Goal: Find specific page/section: Find specific page/section

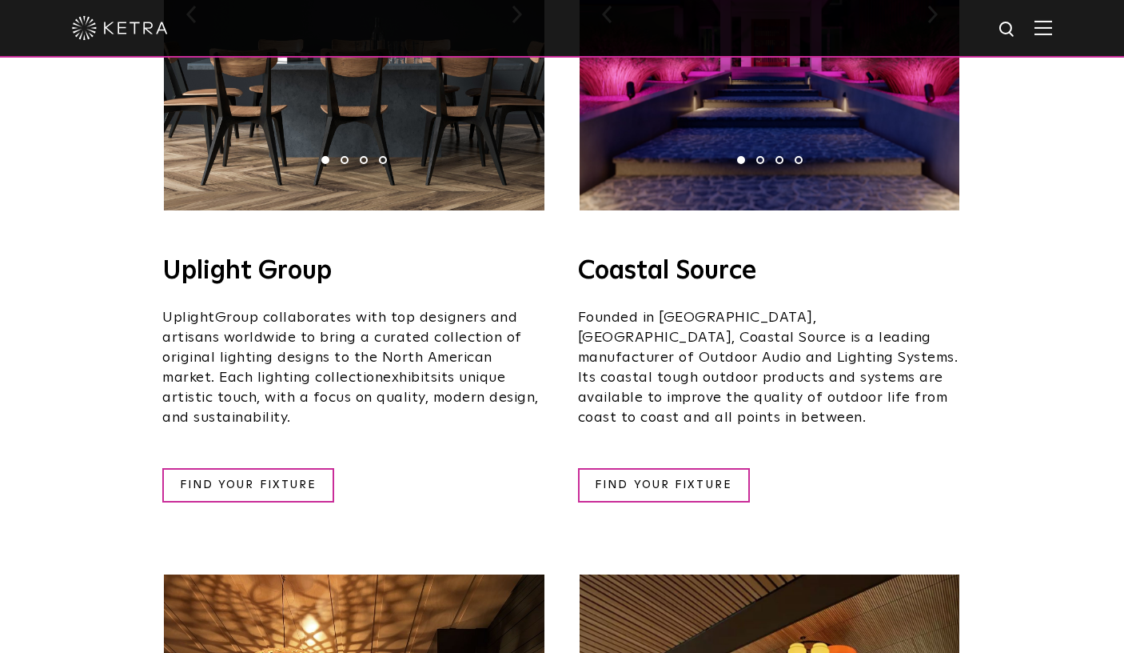
scroll to position [531, 0]
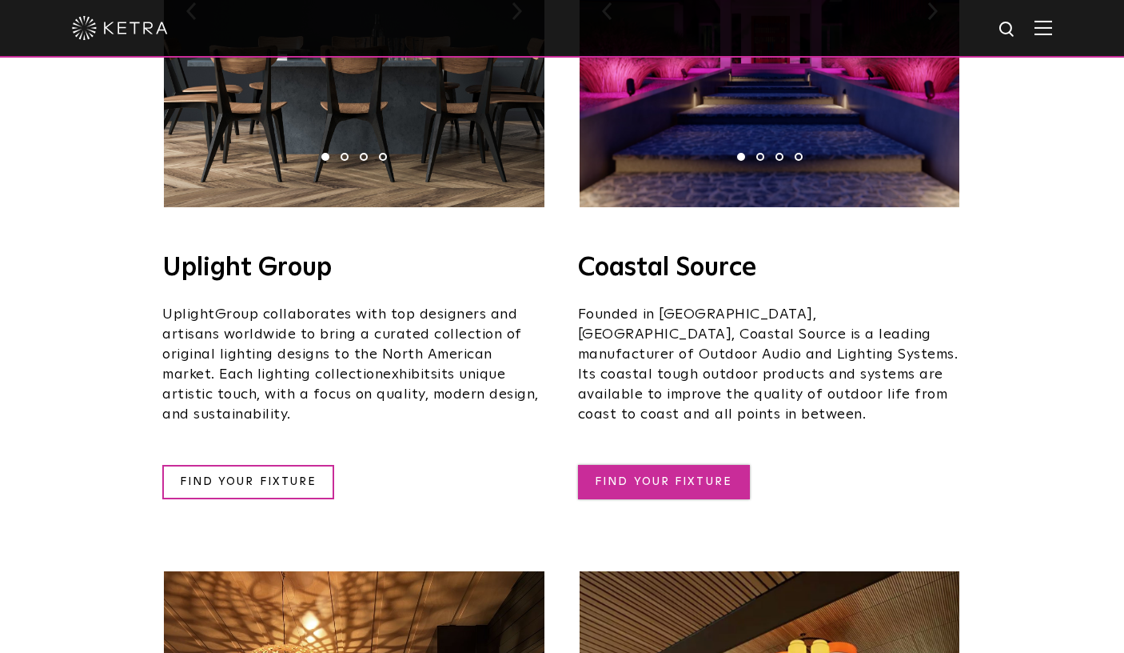
click at [684, 465] on link "FIND YOUR FIXTURE" at bounding box center [664, 482] width 172 height 34
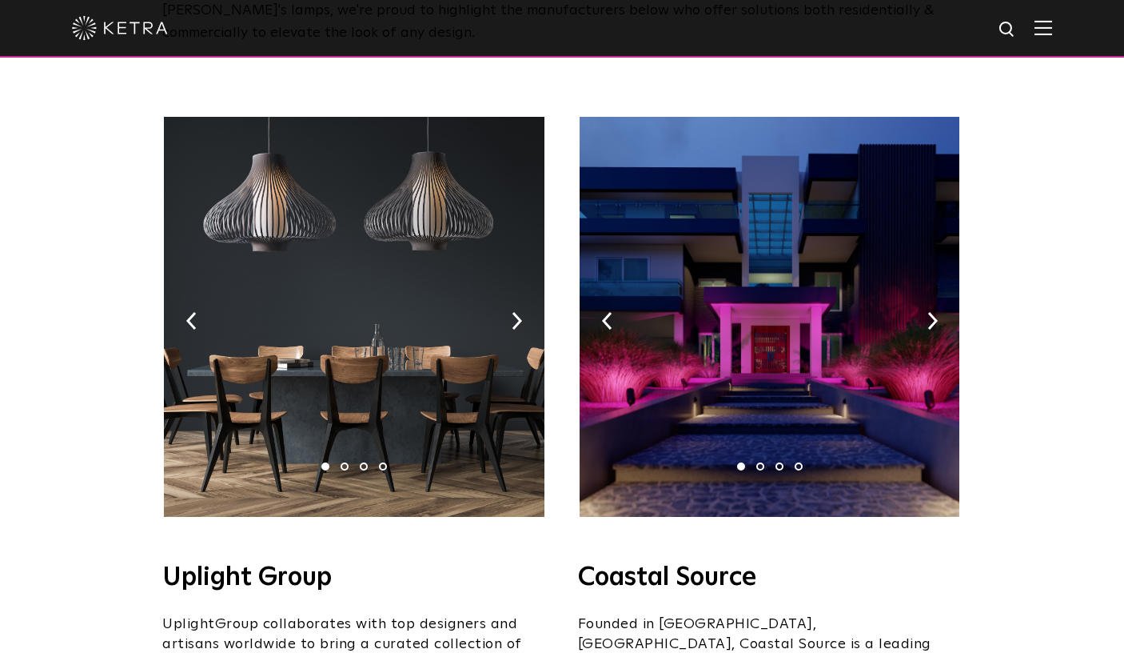
scroll to position [215, 0]
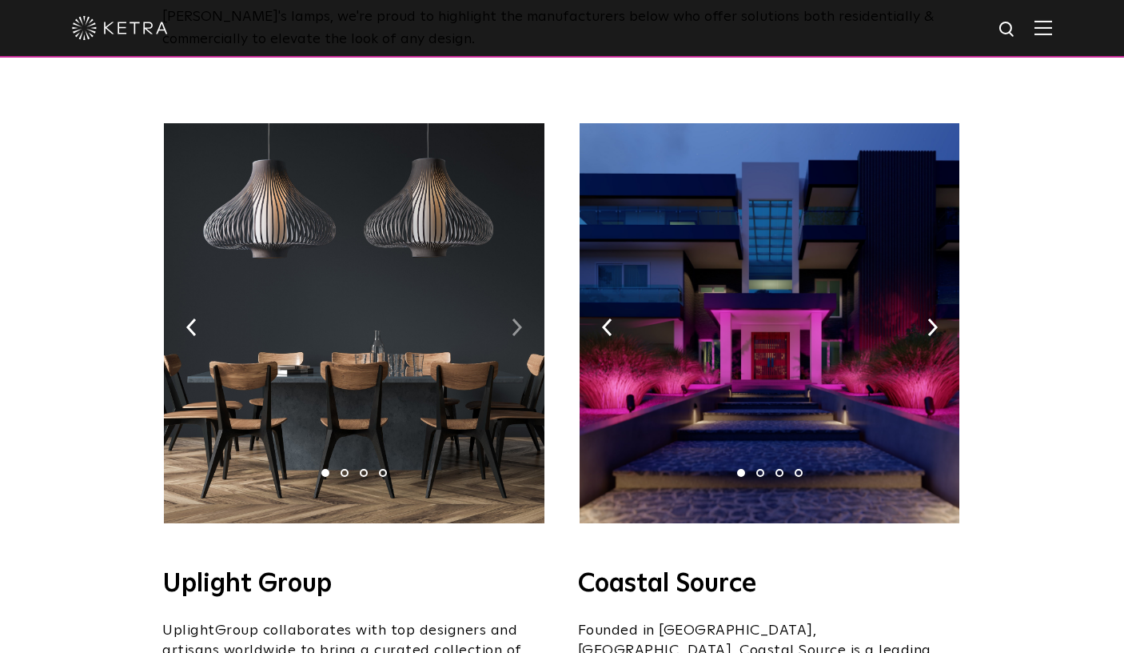
click at [517, 318] on img at bounding box center [517, 327] width 10 height 18
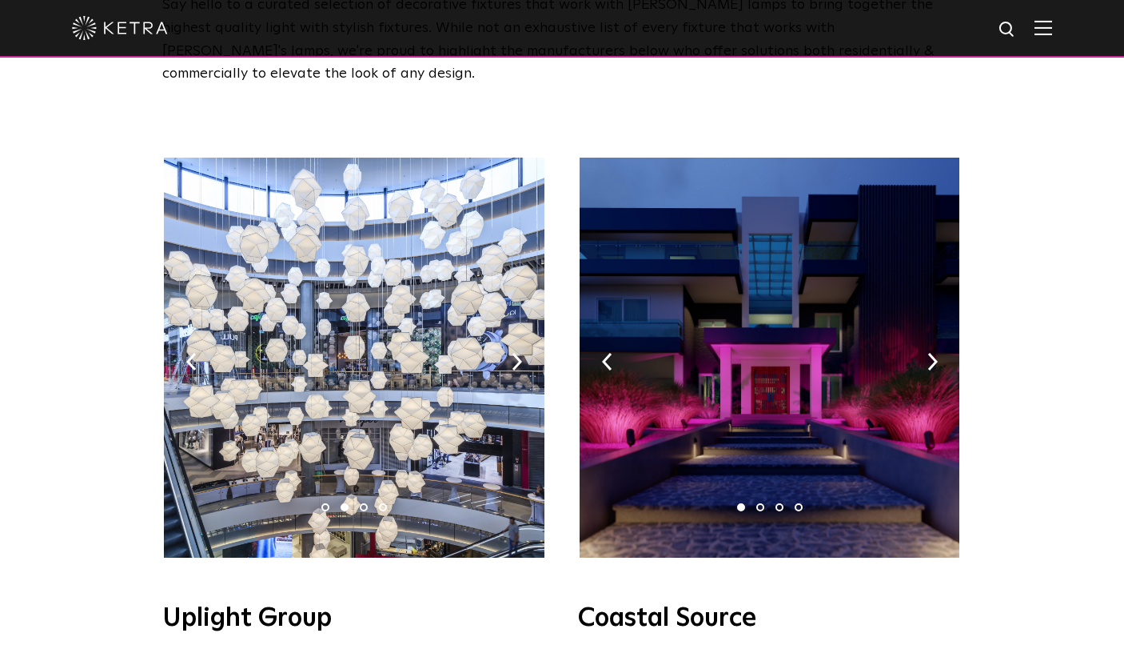
scroll to position [178, 0]
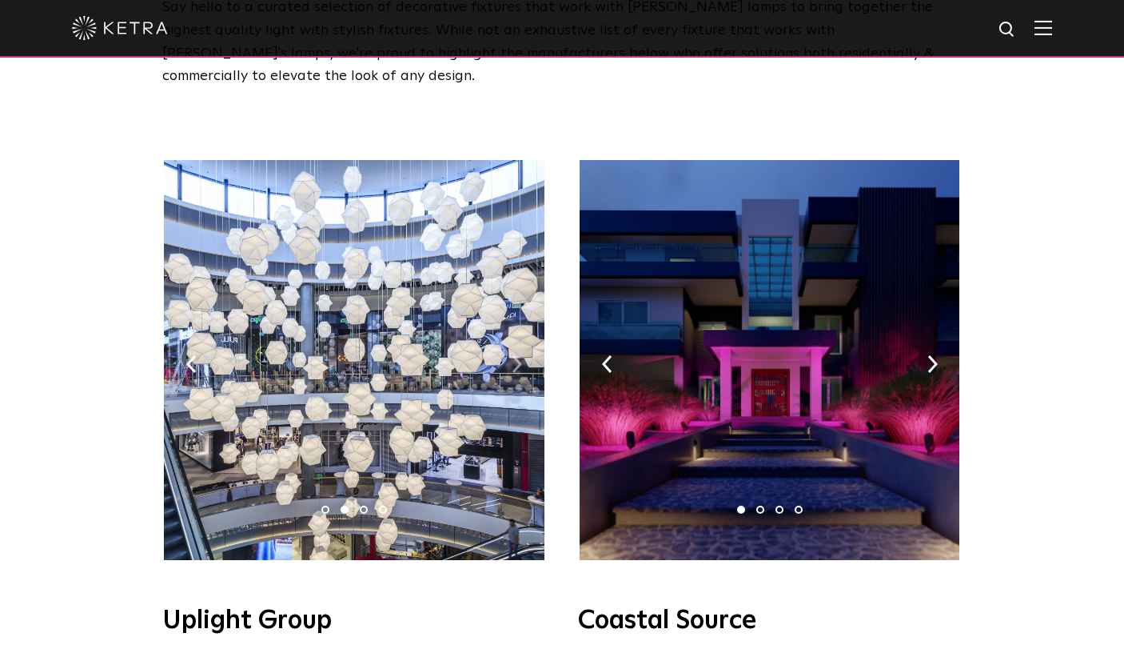
click at [519, 355] on img at bounding box center [517, 364] width 10 height 18
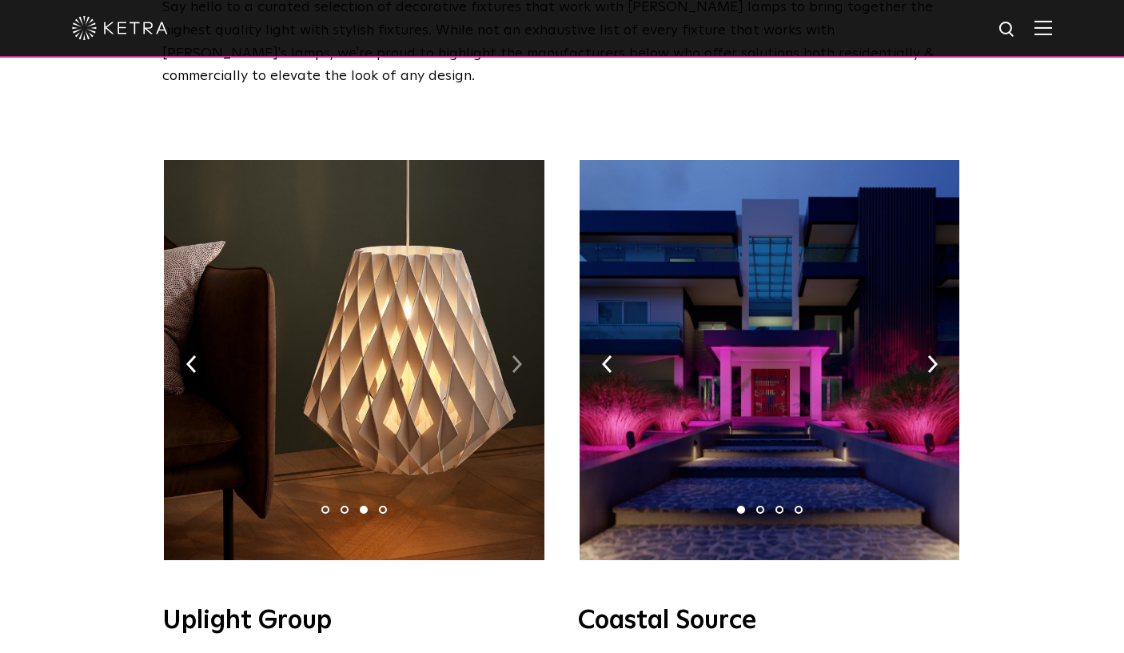
click at [519, 355] on img at bounding box center [517, 364] width 10 height 18
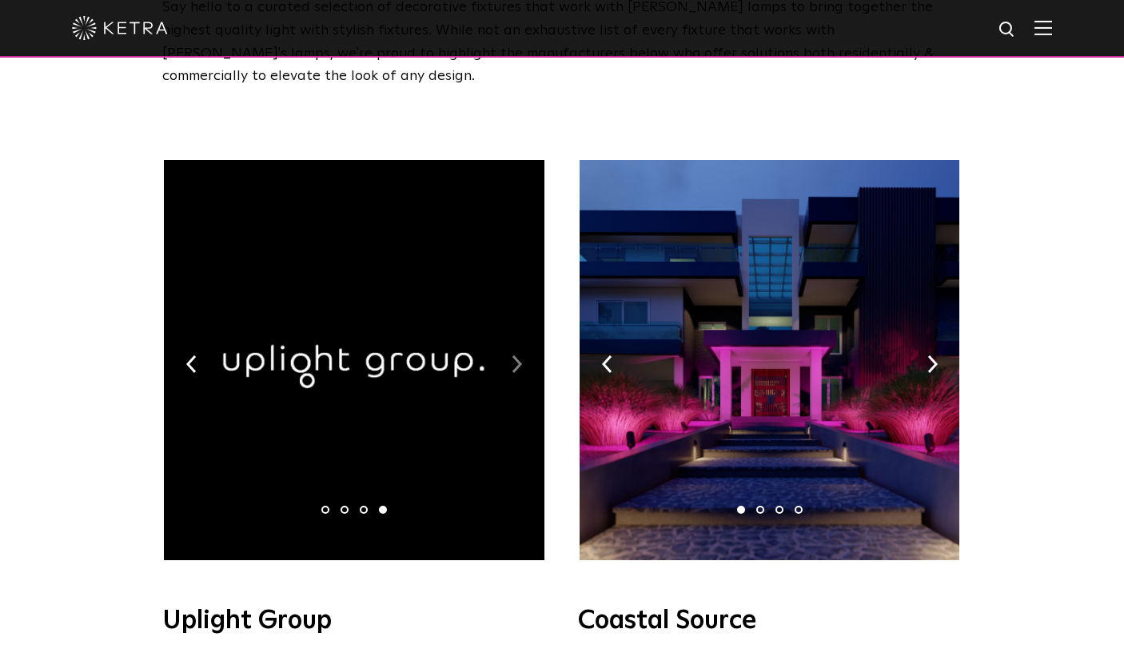
click at [519, 355] on img at bounding box center [517, 364] width 10 height 18
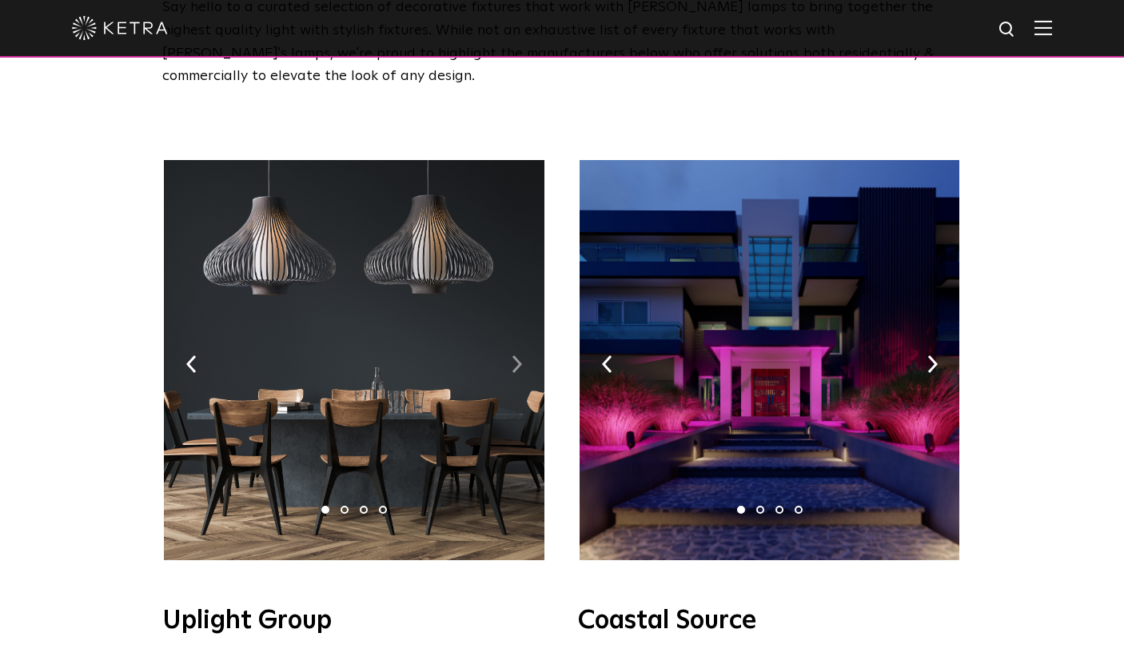
click at [519, 355] on img at bounding box center [517, 364] width 10 height 18
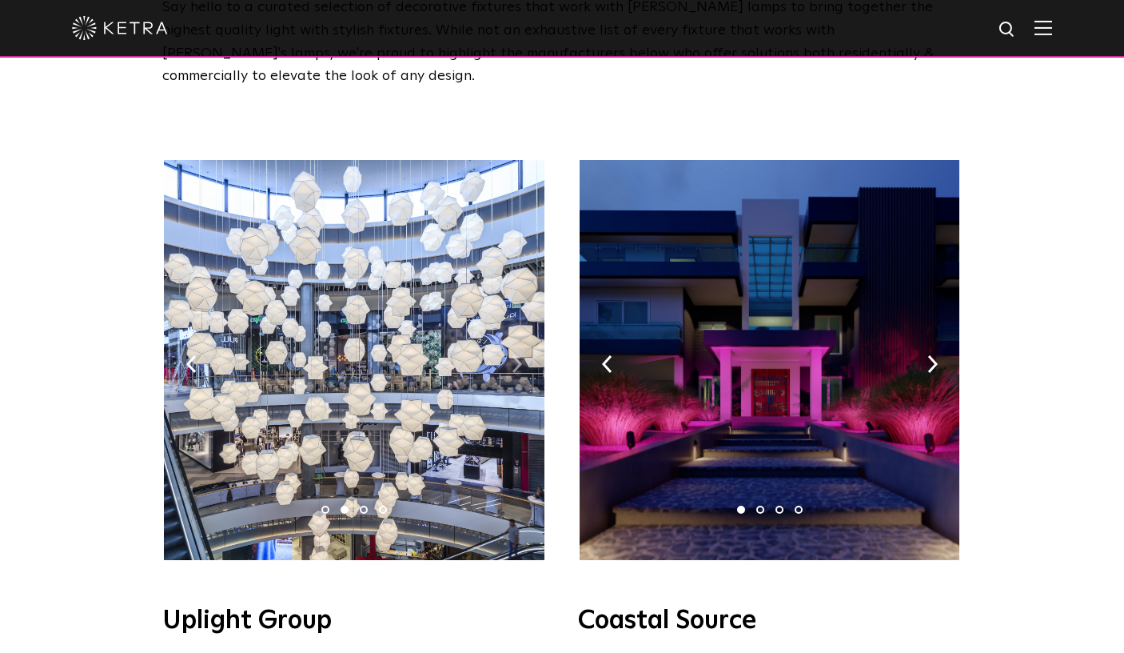
click at [519, 355] on img at bounding box center [517, 364] width 10 height 18
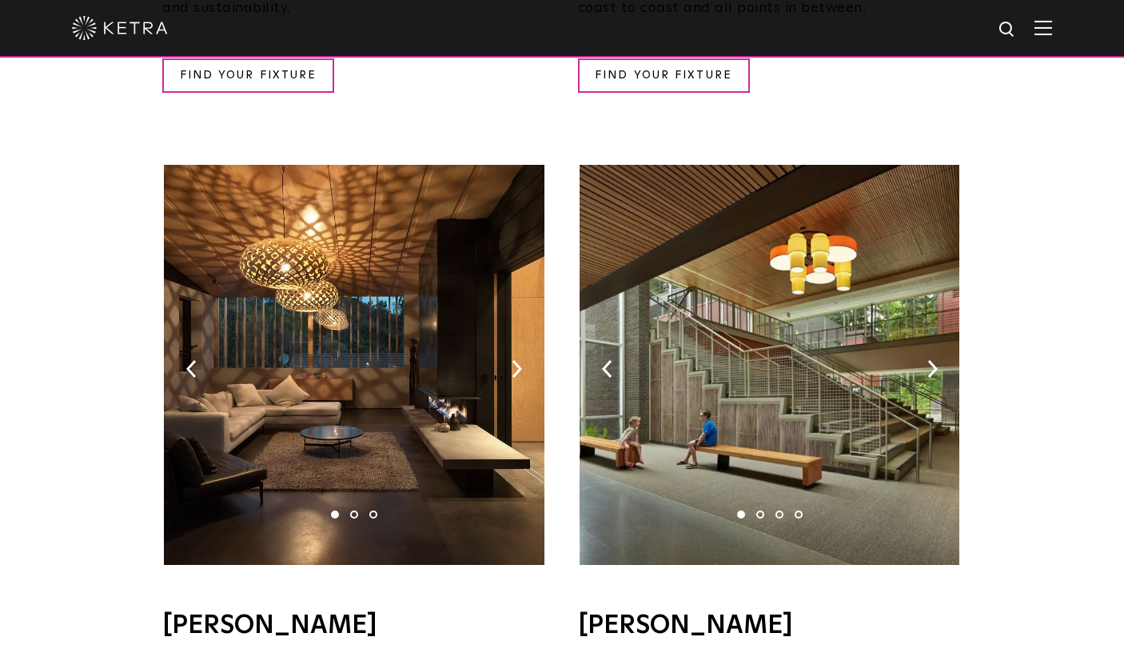
scroll to position [984, 0]
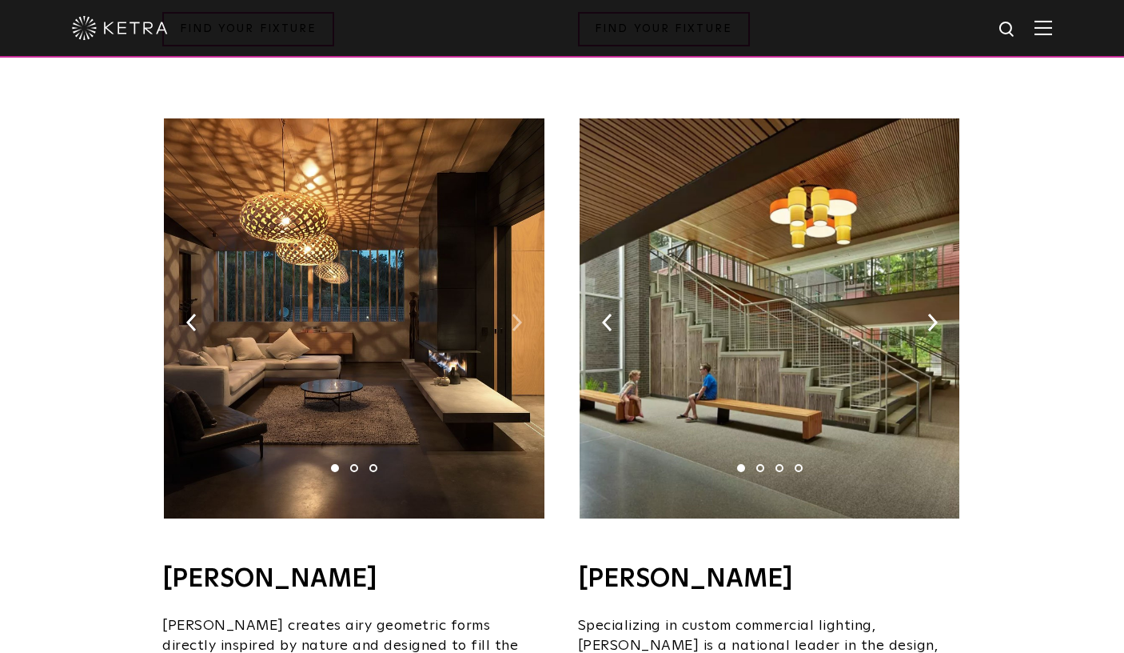
click at [516, 313] on img at bounding box center [517, 322] width 10 height 18
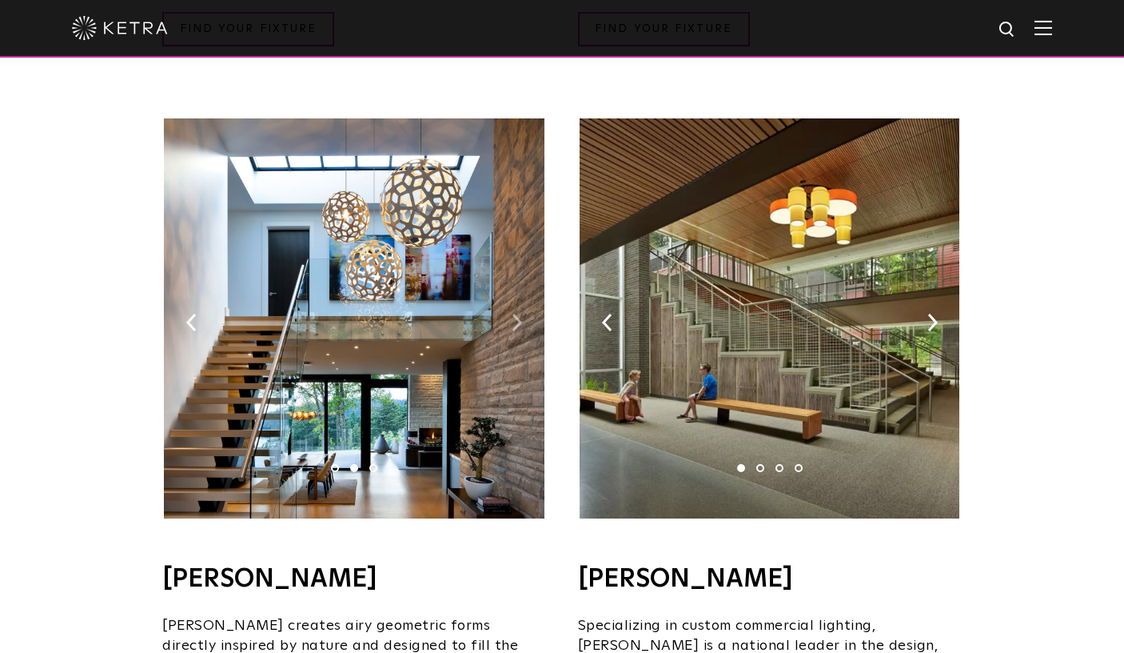
click at [516, 313] on img at bounding box center [517, 322] width 10 height 18
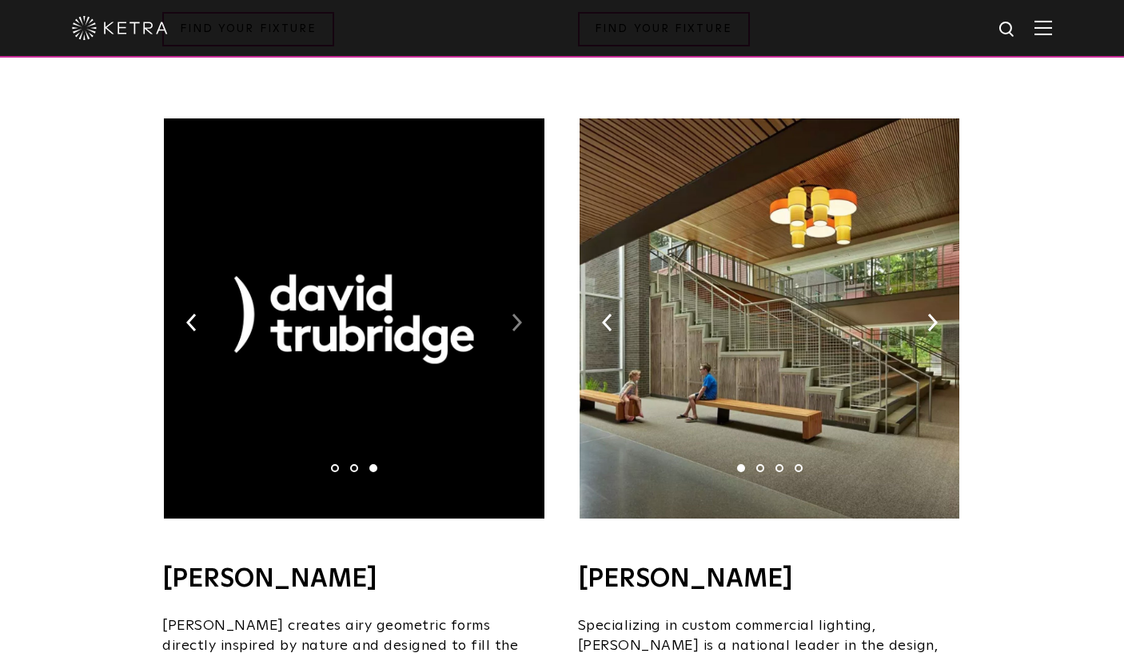
click at [516, 313] on img at bounding box center [517, 322] width 10 height 18
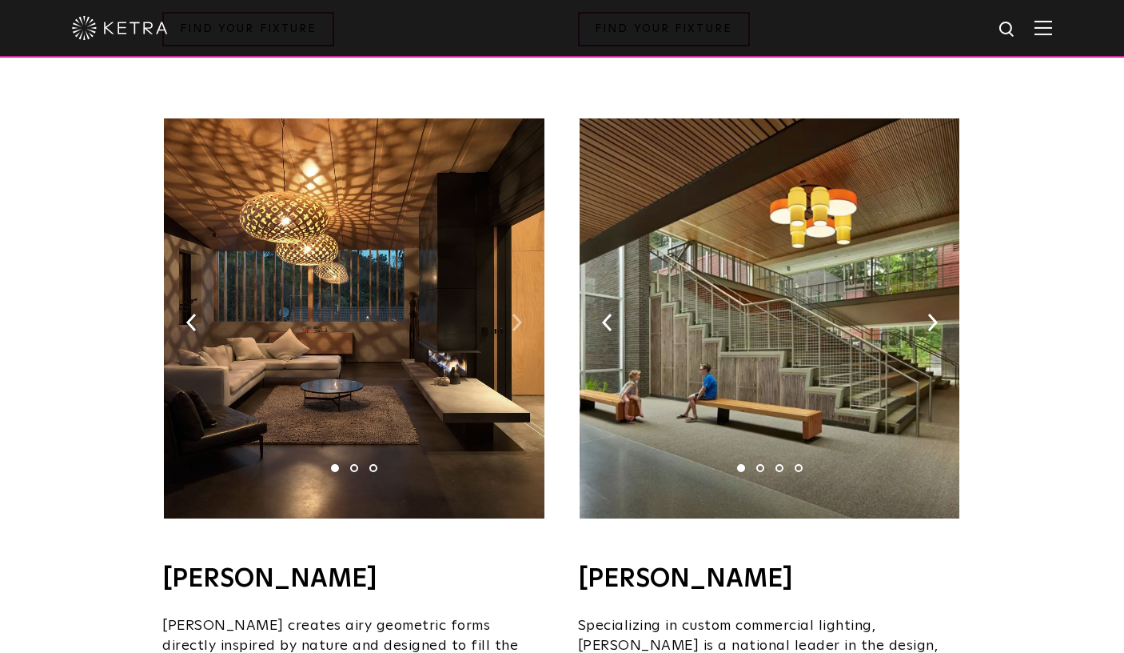
click at [516, 313] on img at bounding box center [517, 322] width 10 height 18
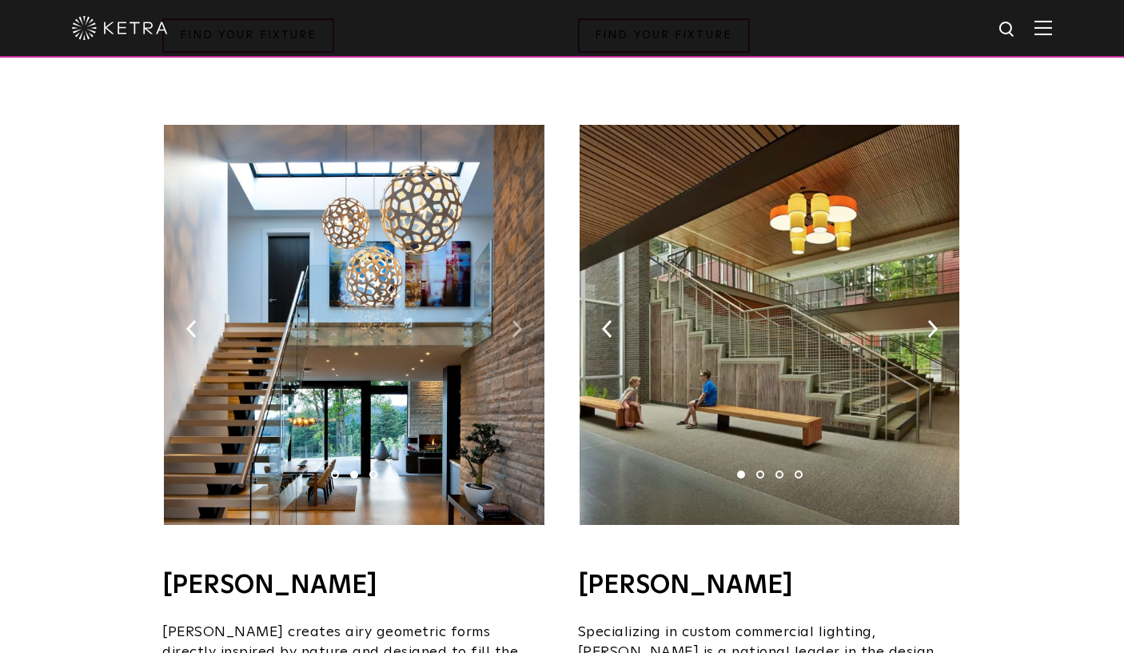
scroll to position [986, 0]
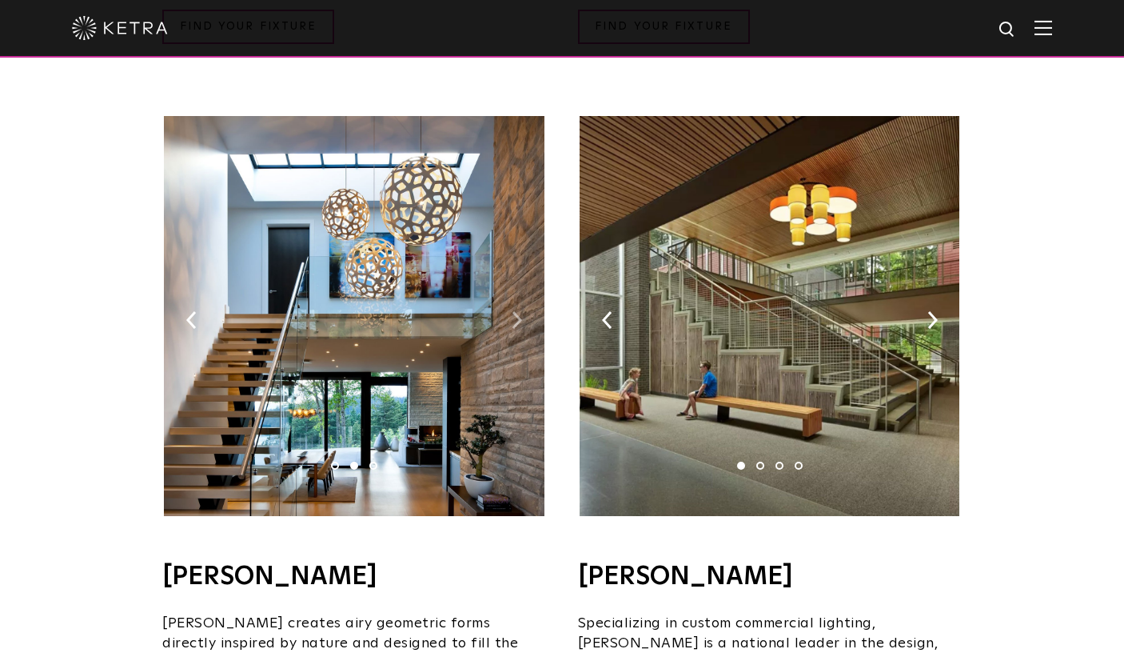
click at [516, 311] on img at bounding box center [517, 320] width 10 height 18
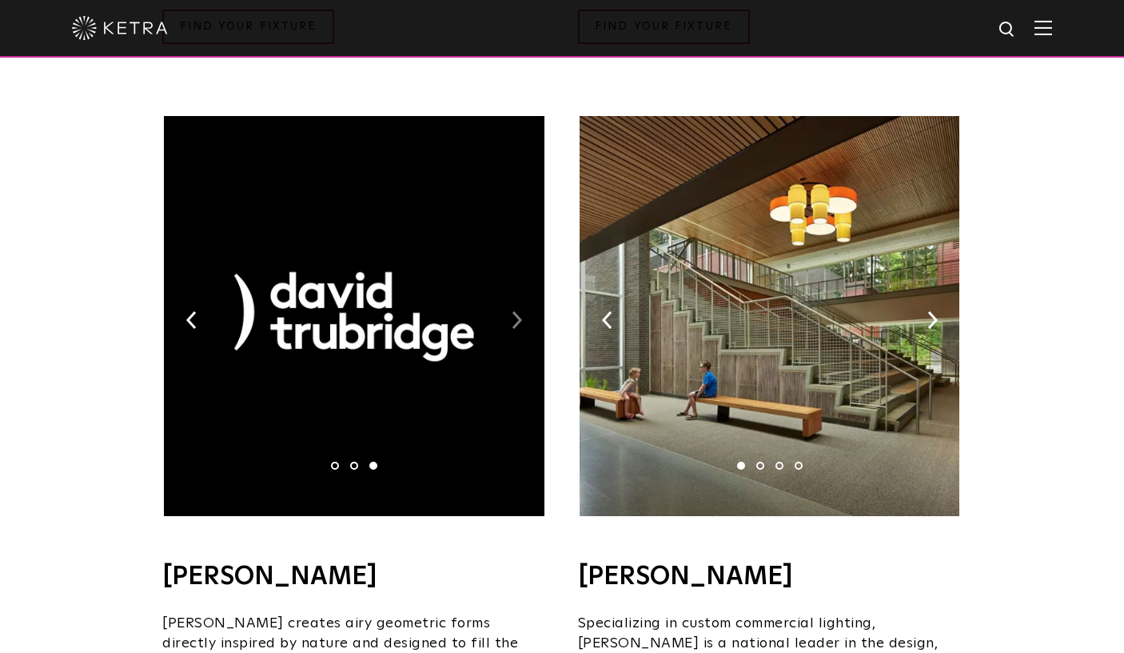
click at [516, 311] on img at bounding box center [517, 320] width 10 height 18
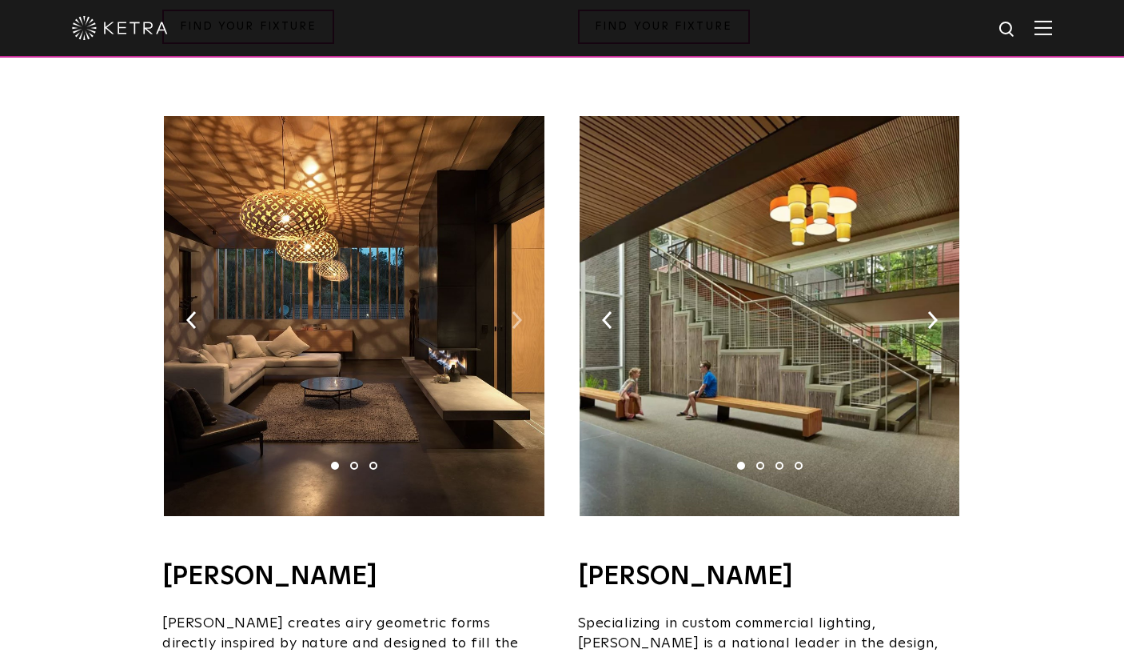
click at [516, 311] on img at bounding box center [517, 320] width 10 height 18
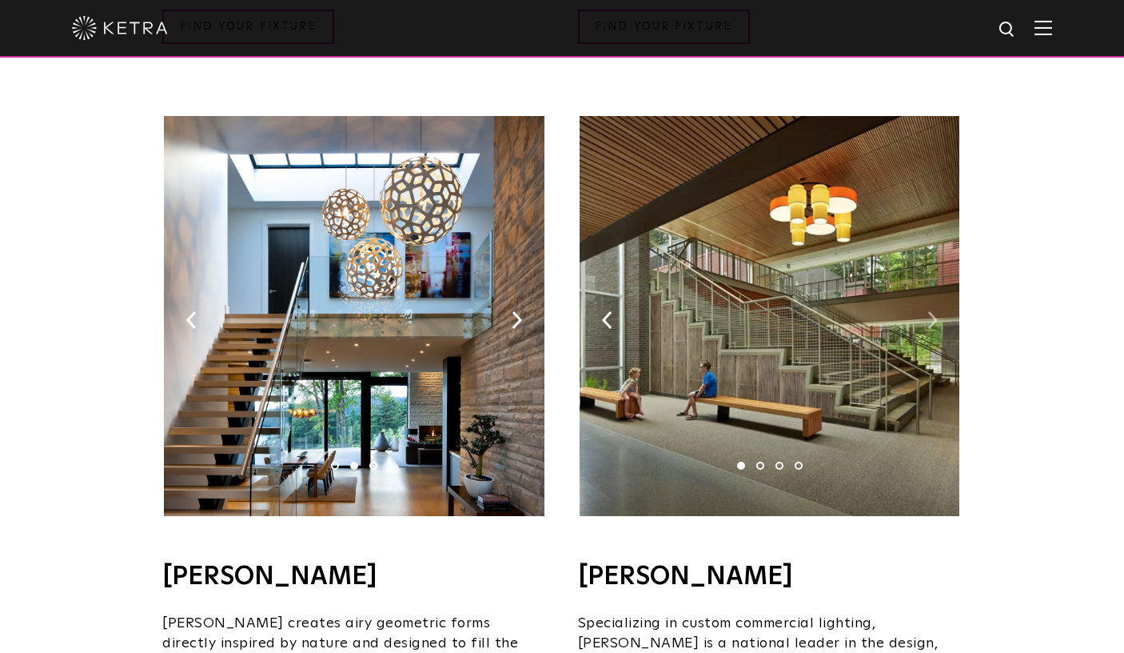
click at [931, 311] on img at bounding box center [933, 320] width 10 height 18
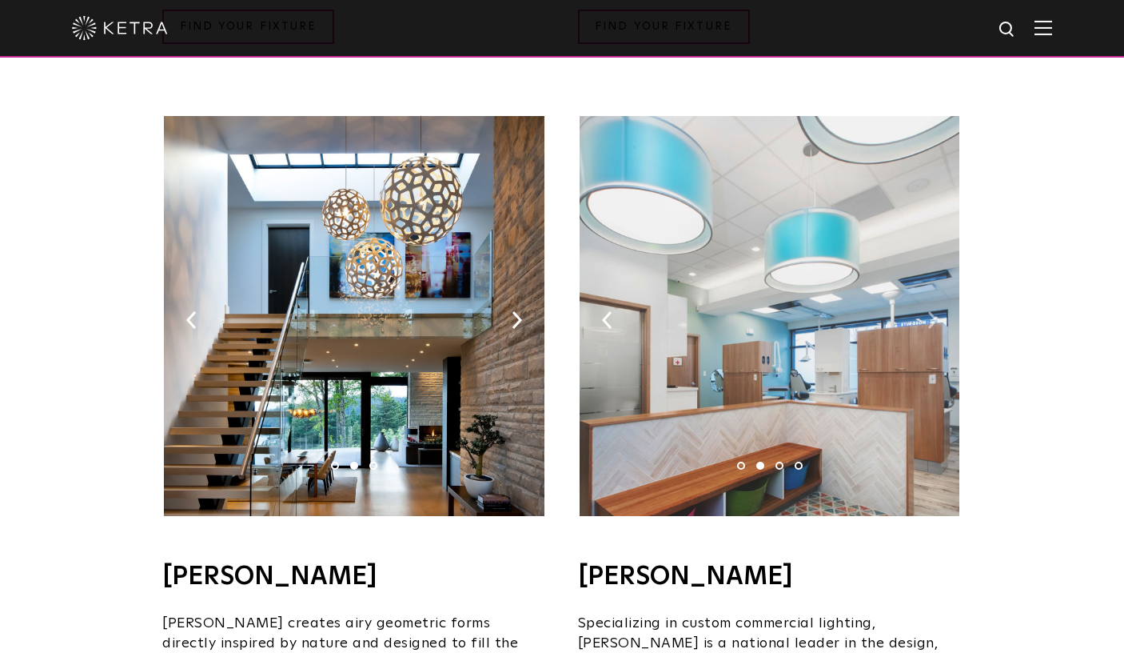
click at [931, 311] on img at bounding box center [933, 320] width 10 height 18
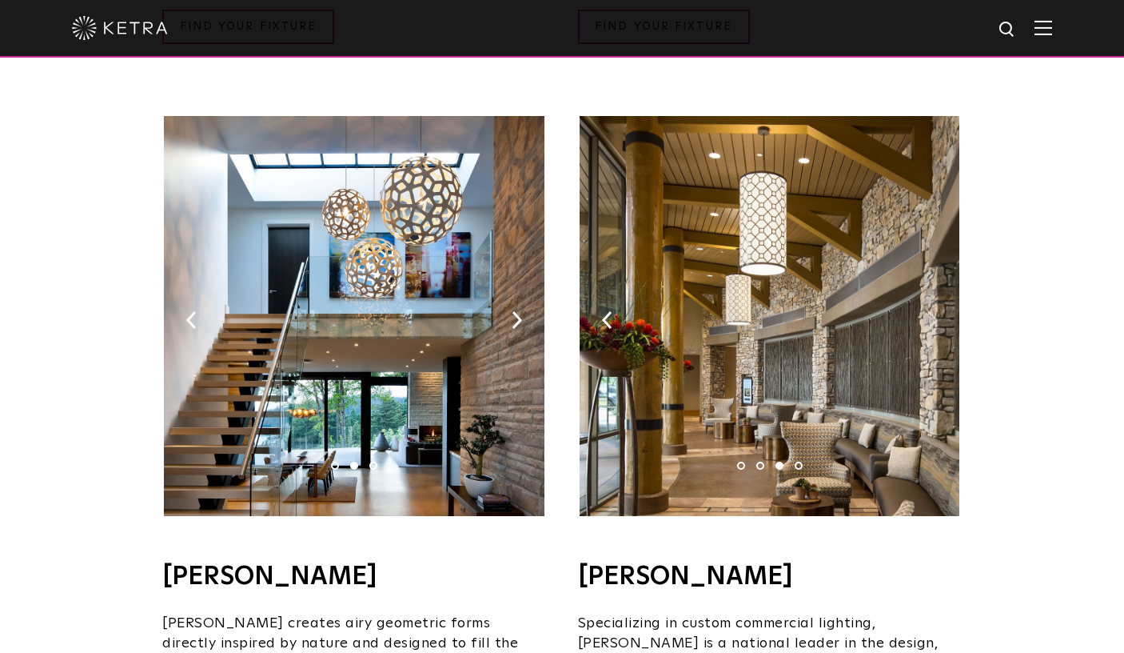
click at [931, 311] on img at bounding box center [933, 320] width 10 height 18
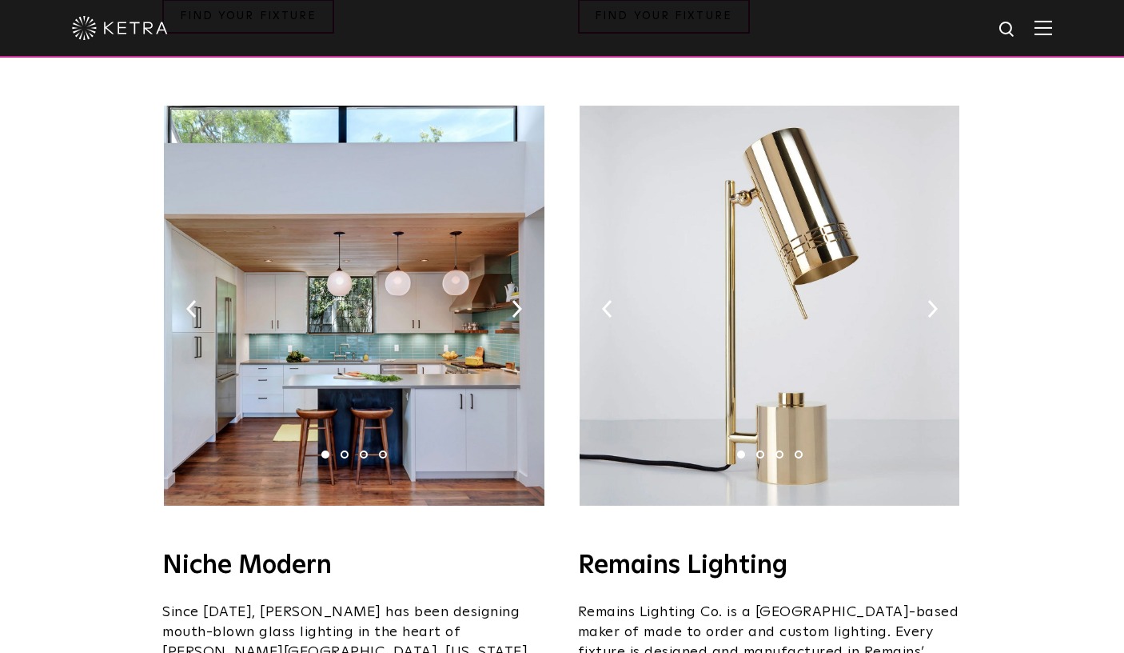
scroll to position [1776, 0]
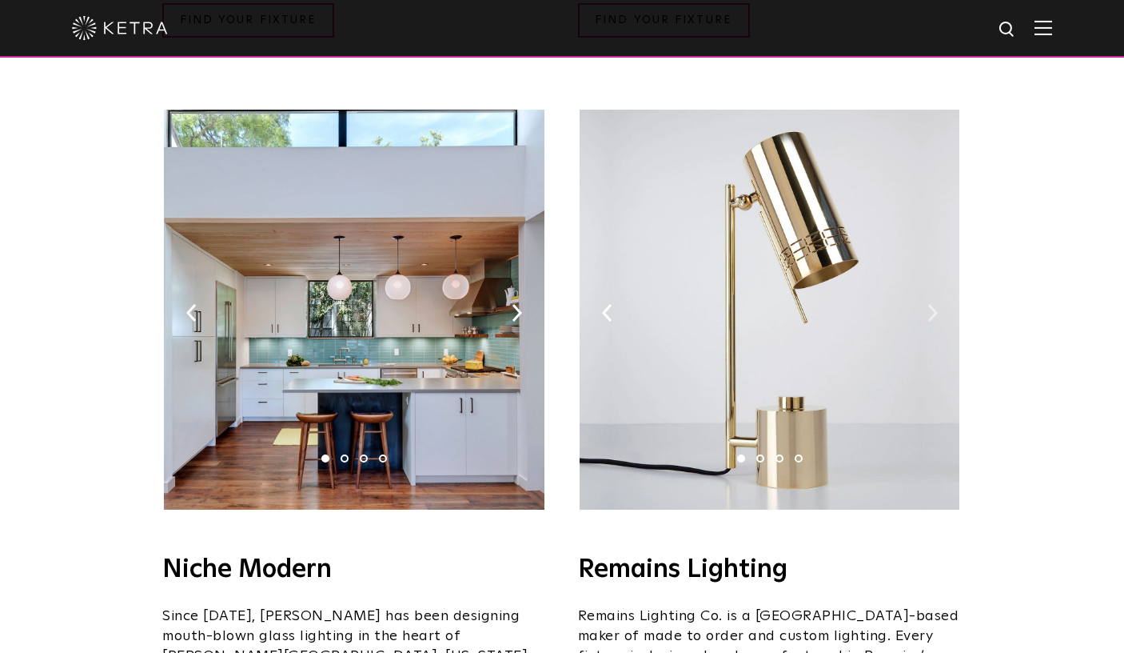
click at [930, 304] on img at bounding box center [933, 313] width 10 height 18
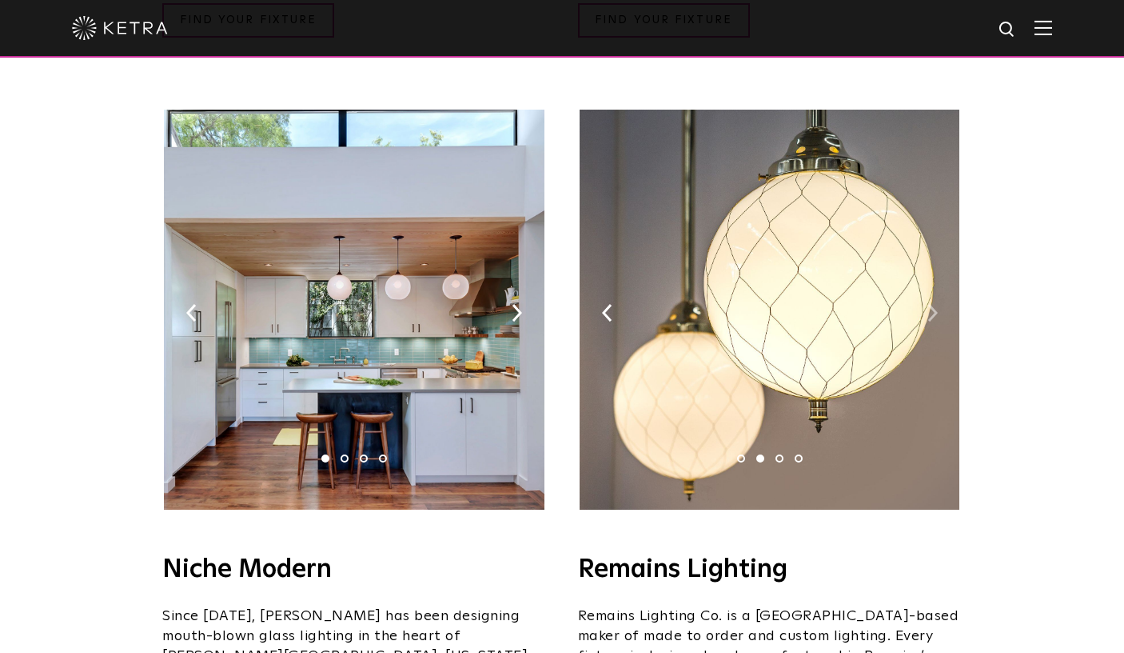
click at [930, 304] on img at bounding box center [933, 313] width 10 height 18
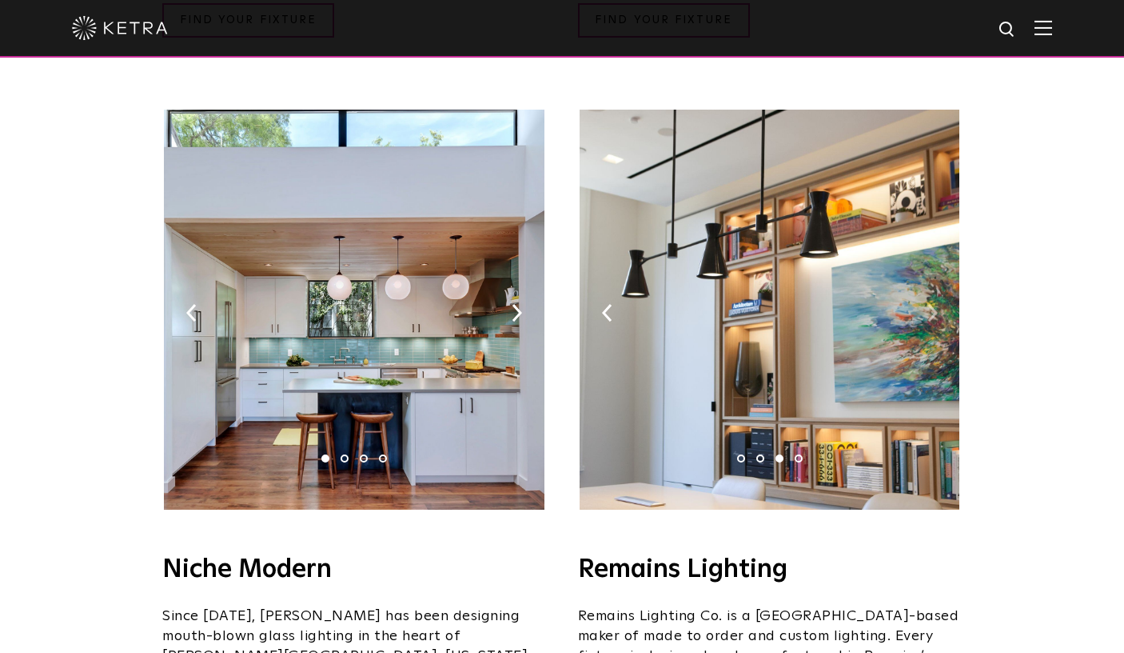
click at [930, 304] on img at bounding box center [933, 313] width 10 height 18
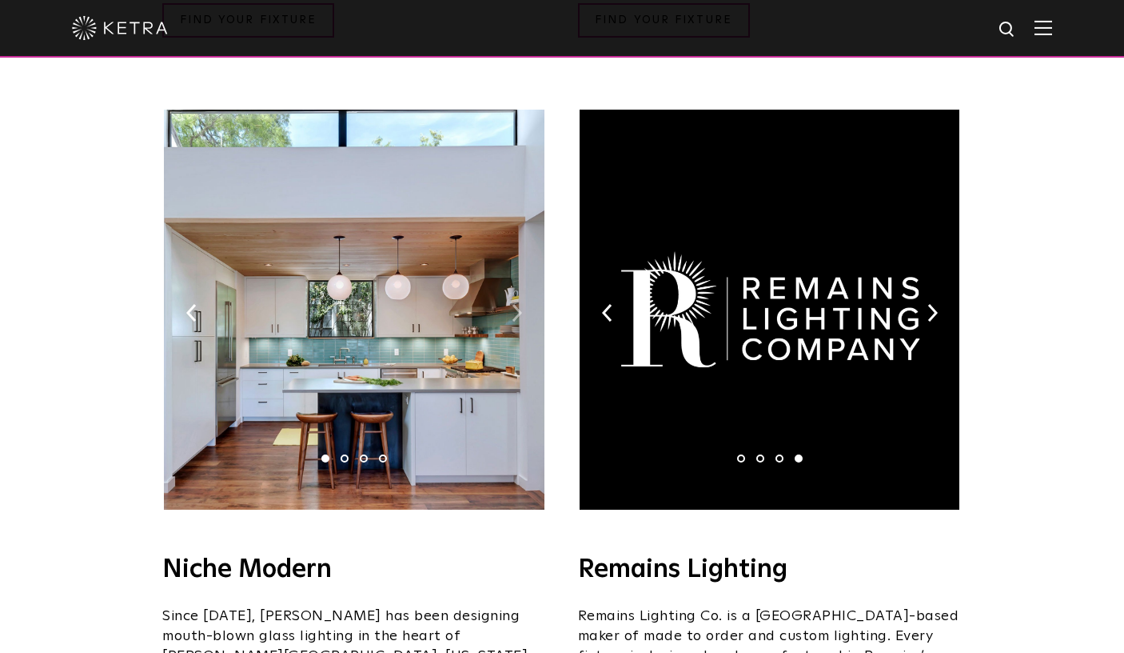
click at [517, 304] on img at bounding box center [517, 313] width 10 height 18
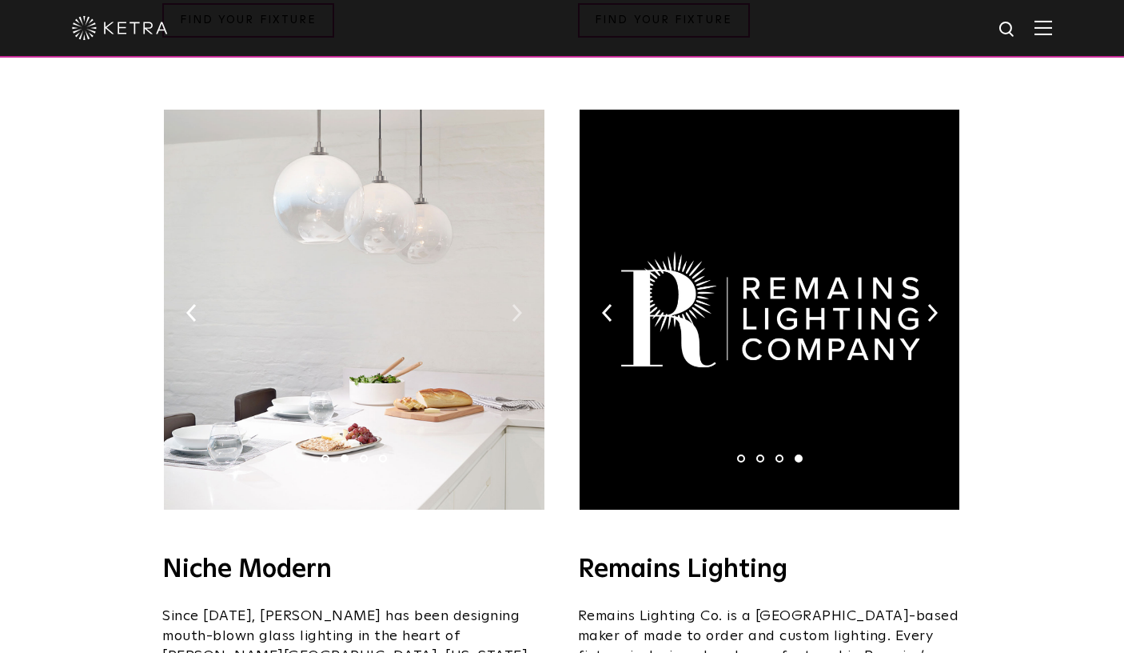
click at [517, 304] on img at bounding box center [517, 313] width 10 height 18
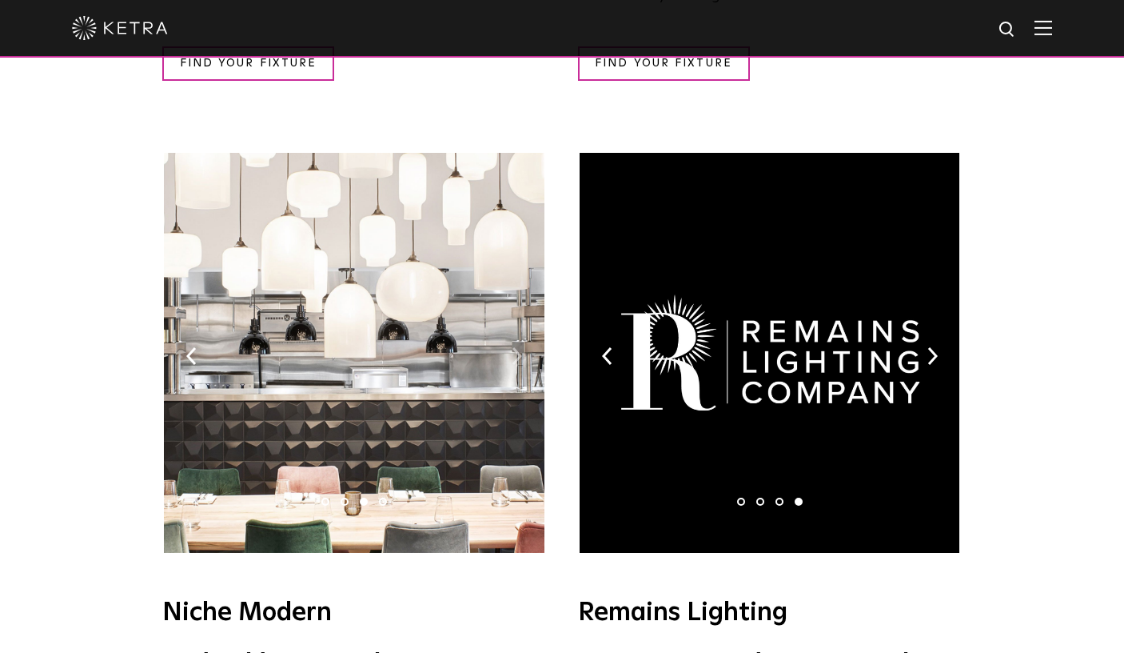
scroll to position [1725, 0]
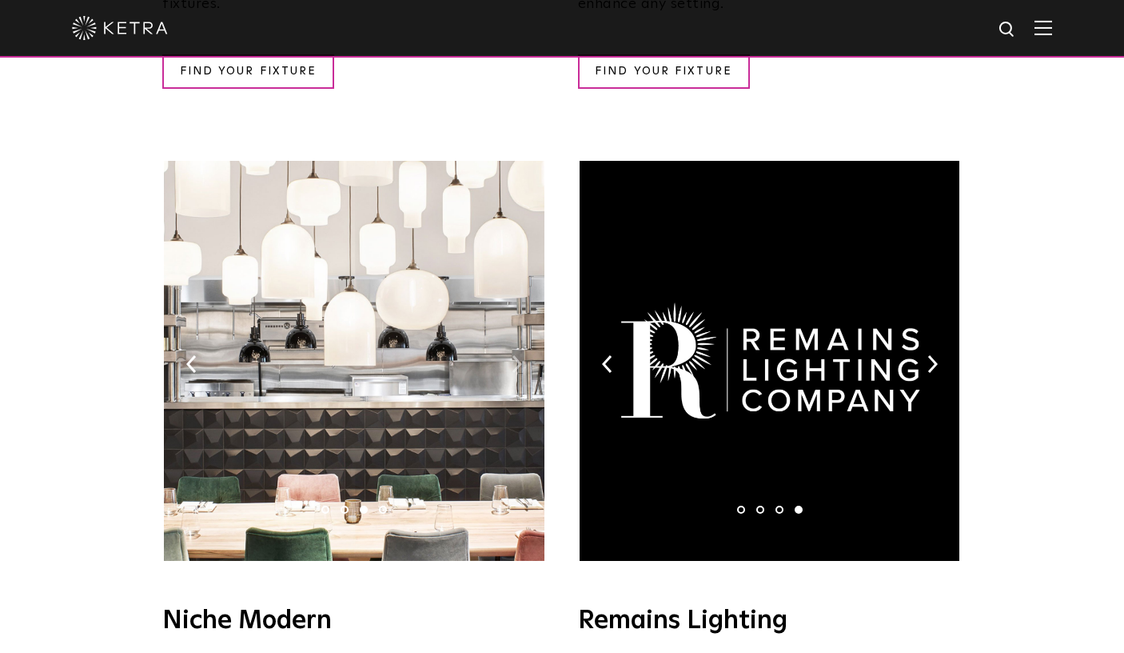
click at [517, 355] on img at bounding box center [517, 364] width 10 height 18
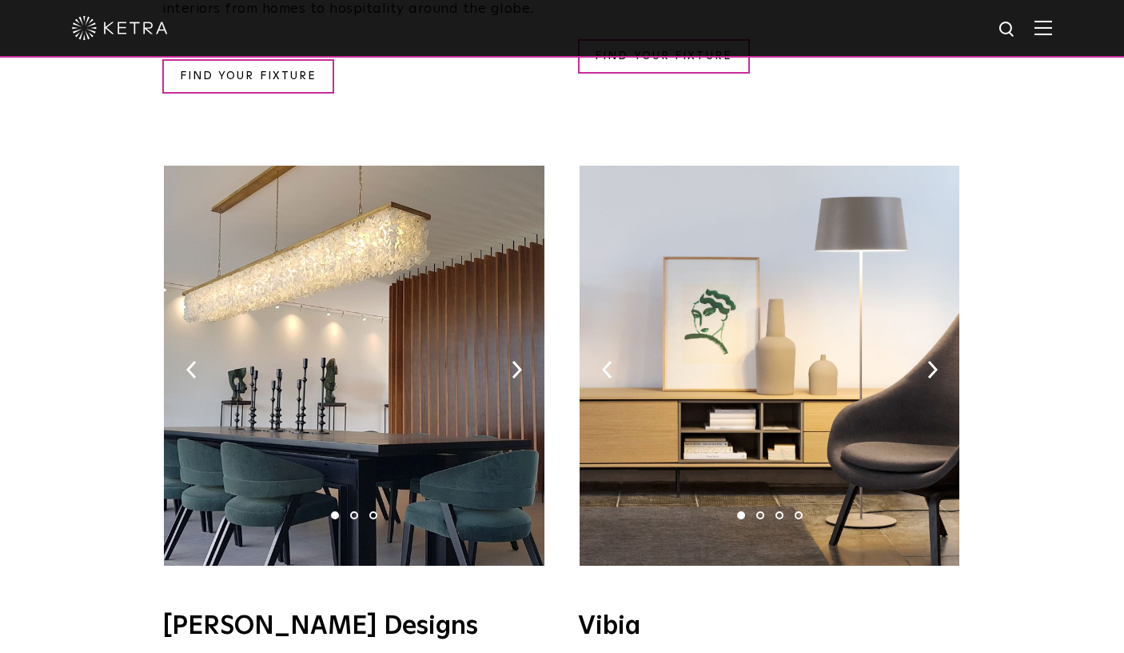
scroll to position [2509, 0]
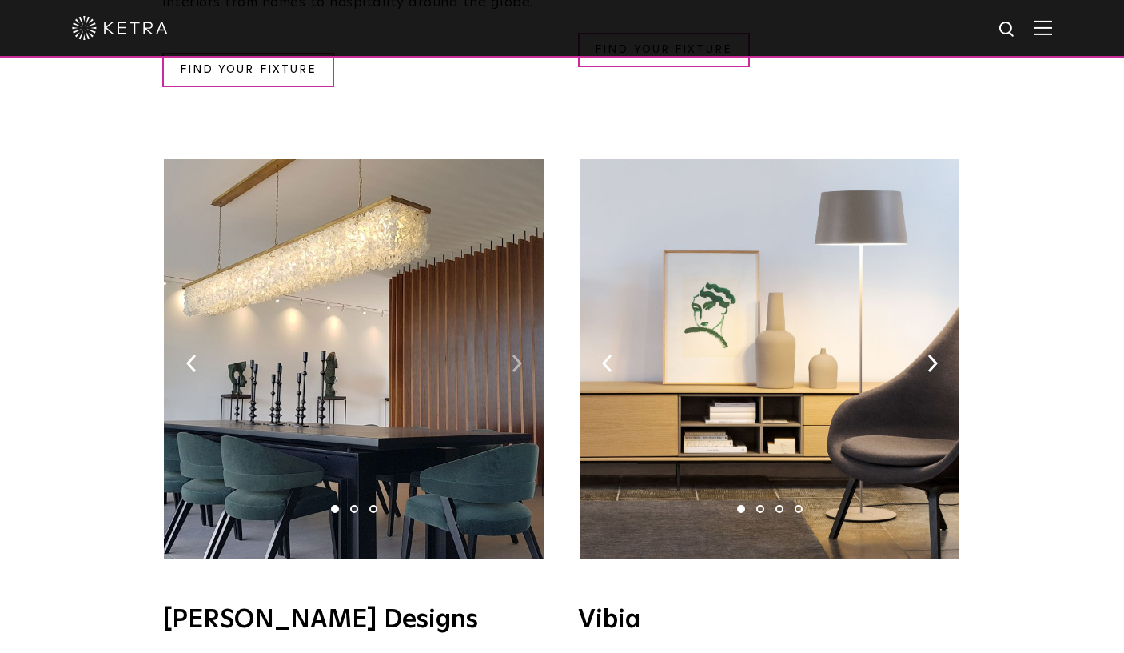
click at [516, 354] on img at bounding box center [517, 363] width 10 height 18
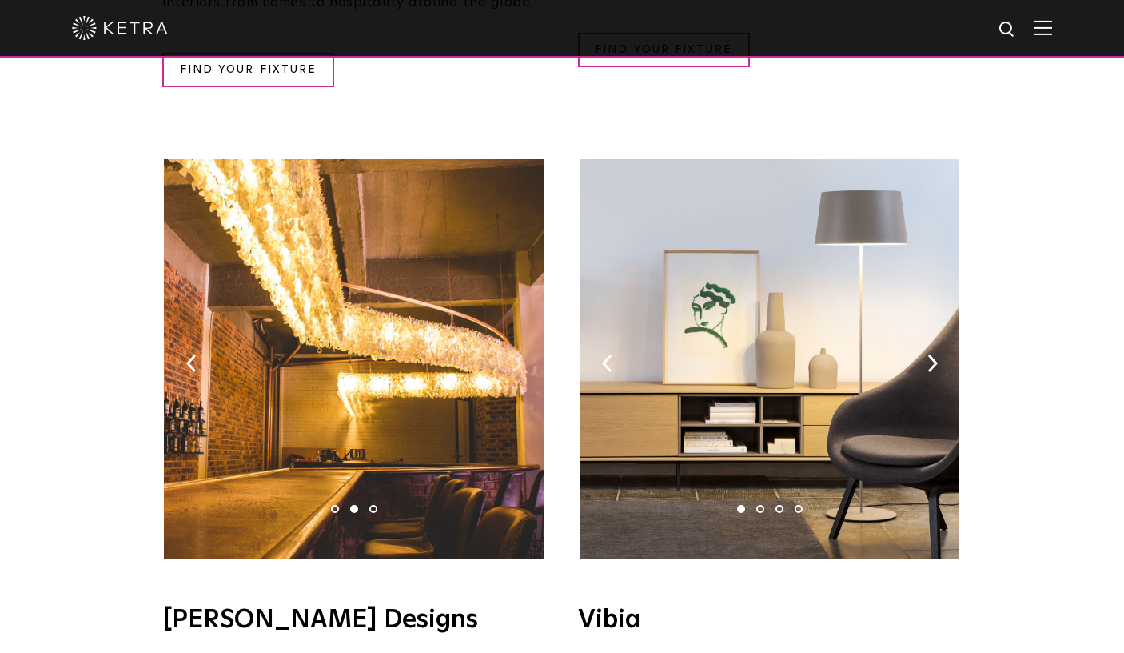
click at [516, 354] on img at bounding box center [517, 363] width 10 height 18
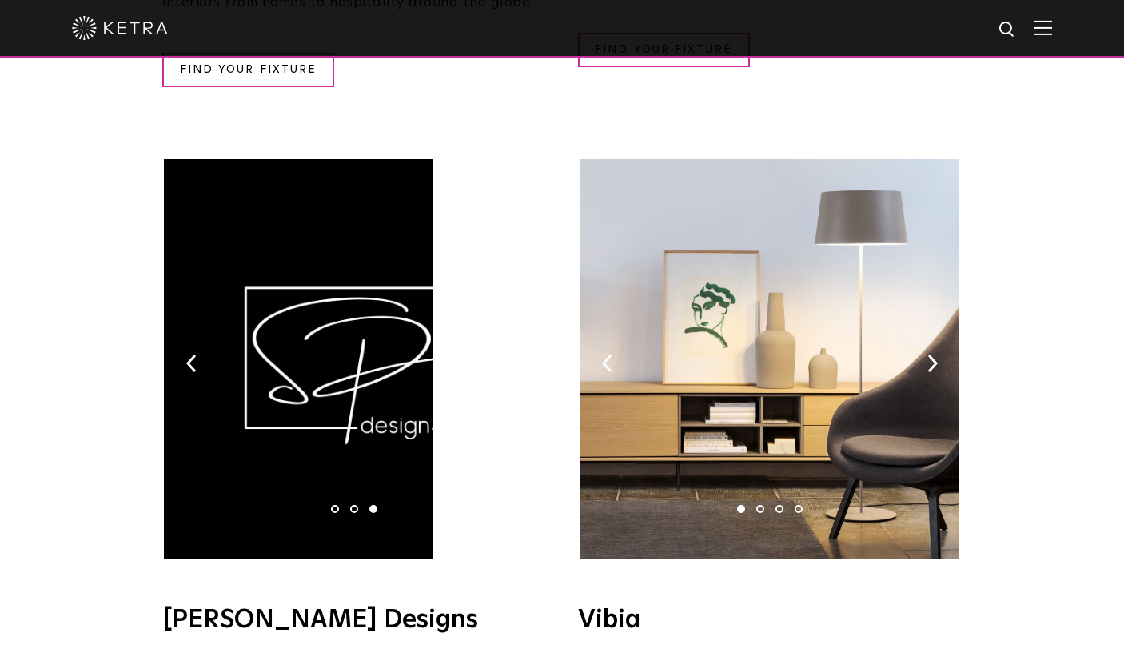
click at [516, 354] on img at bounding box center [517, 363] width 10 height 18
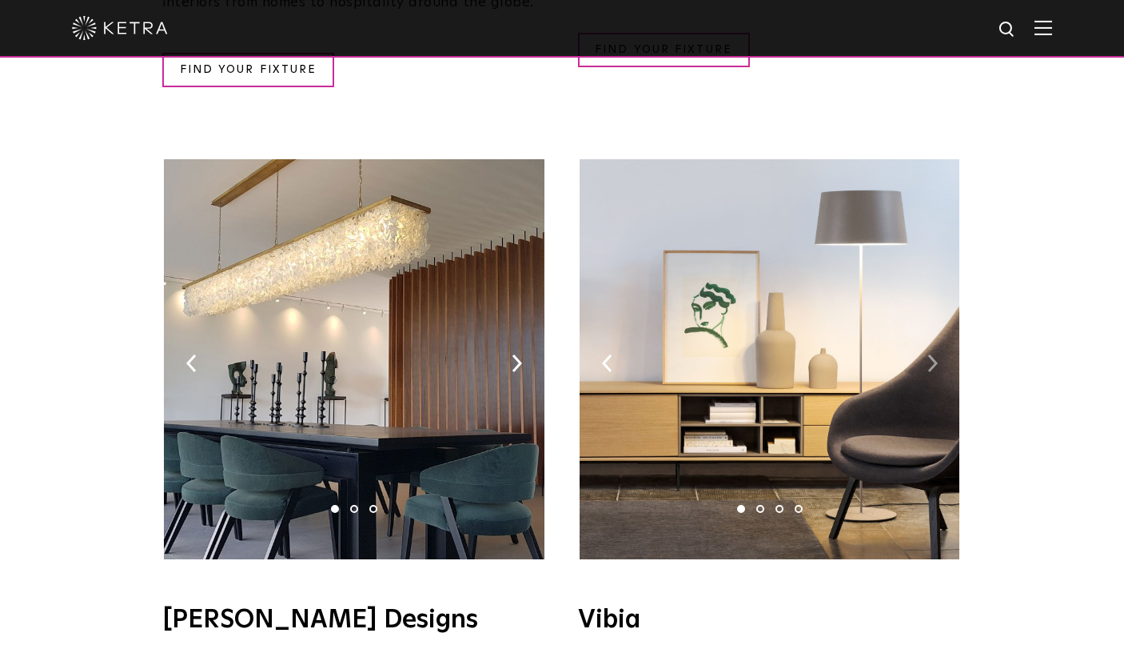
click at [932, 354] on img at bounding box center [933, 363] width 10 height 18
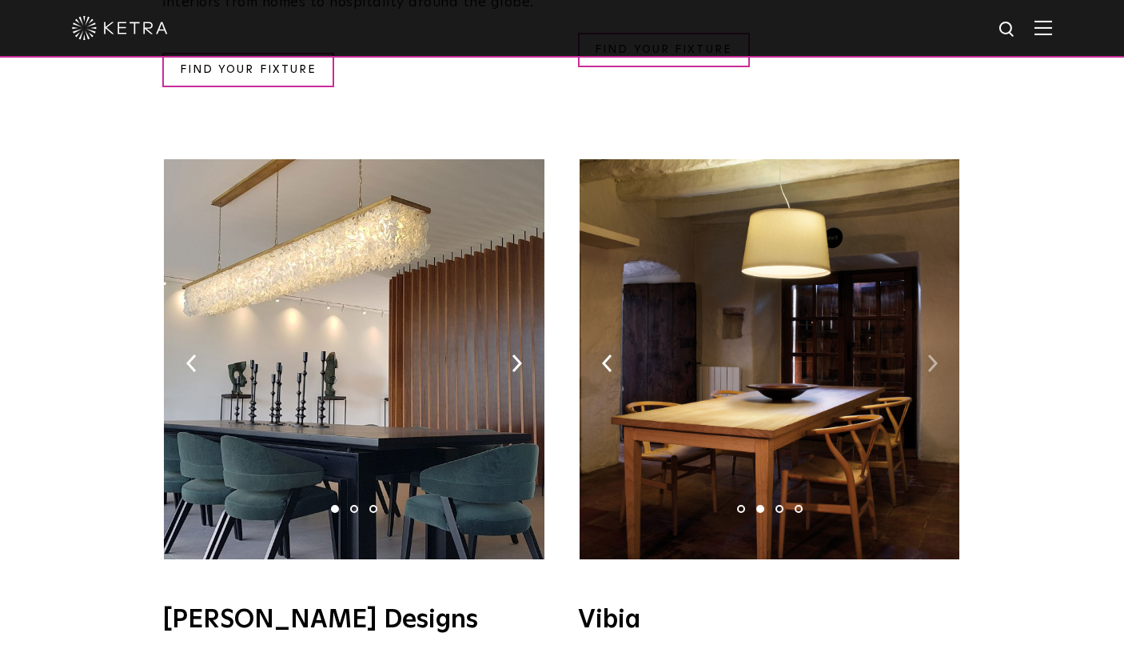
click at [932, 354] on img at bounding box center [933, 363] width 10 height 18
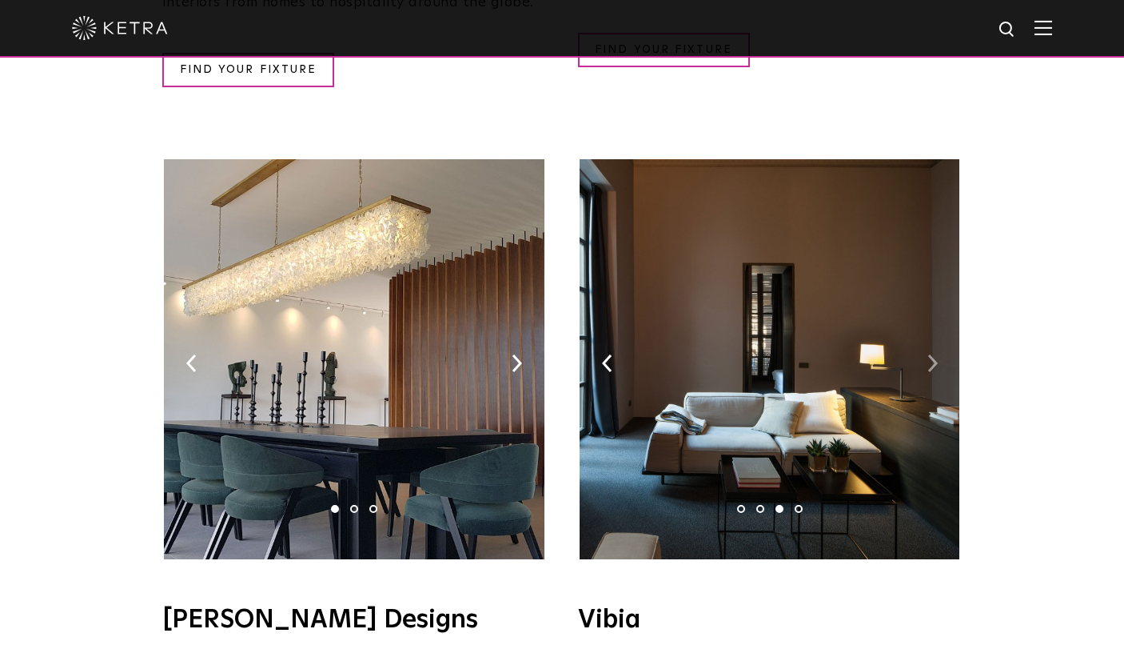
click at [932, 354] on img at bounding box center [933, 363] width 10 height 18
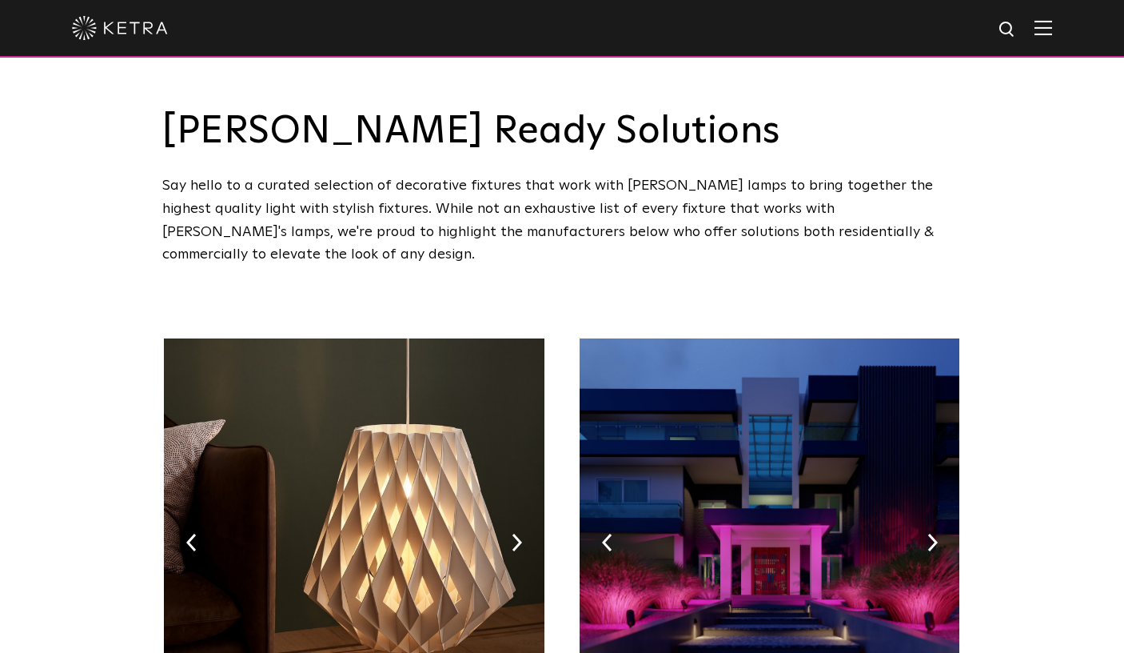
scroll to position [0, 0]
